Goal: Transaction & Acquisition: Purchase product/service

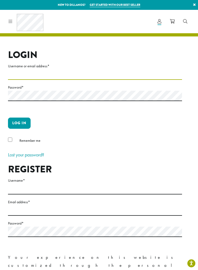
type input "**********"
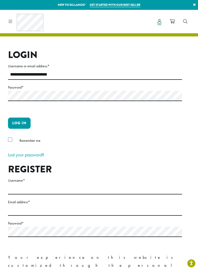
click at [19, 123] on button "Log in" at bounding box center [19, 122] width 23 height 11
click at [18, 128] on button "Log in" at bounding box center [19, 122] width 23 height 11
click at [23, 122] on button "Log in" at bounding box center [19, 122] width 23 height 11
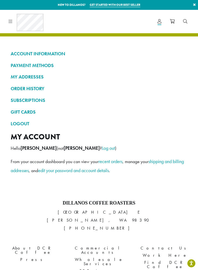
click at [60, 52] on link "ACCOUNT INFORMATION" at bounding box center [99, 53] width 176 height 9
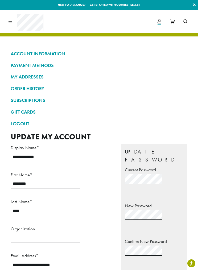
click at [68, 63] on link "PAYMENT METHODS" at bounding box center [99, 65] width 176 height 9
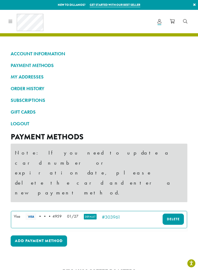
click at [37, 99] on link "SUBSCRIPTIONS" at bounding box center [99, 100] width 176 height 9
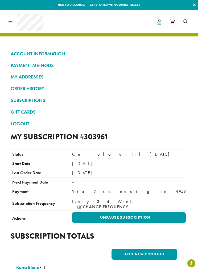
click at [133, 212] on link "Unpause Subscription" at bounding box center [128, 217] width 113 height 11
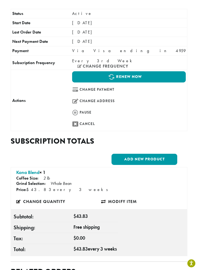
scroll to position [142, 0]
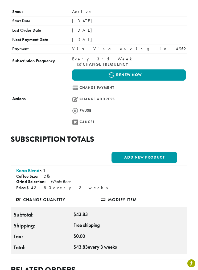
click at [134, 69] on link "Renew now" at bounding box center [128, 74] width 113 height 11
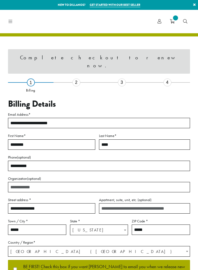
select select "**"
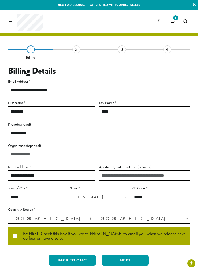
click at [134, 259] on button "Next" at bounding box center [124, 260] width 47 height 11
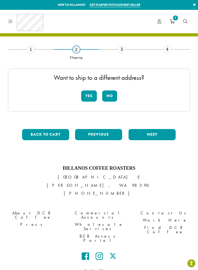
click at [112, 95] on button "No" at bounding box center [109, 95] width 15 height 11
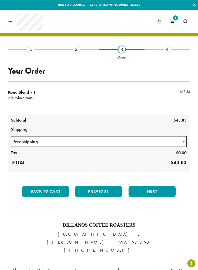
click at [159, 190] on button "Next" at bounding box center [151, 191] width 47 height 11
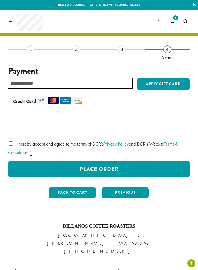
click at [13, 140] on label "I hereby accept and agree to the terms of DCR’s Privacy Policy and DCR’s Websit…" at bounding box center [99, 147] width 182 height 17
click at [117, 167] on button "Place Order" at bounding box center [99, 169] width 182 height 16
